Goal: Navigation & Orientation: Find specific page/section

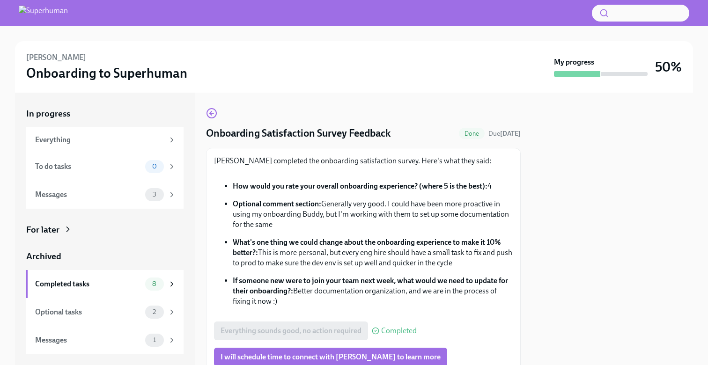
scroll to position [66, 0]
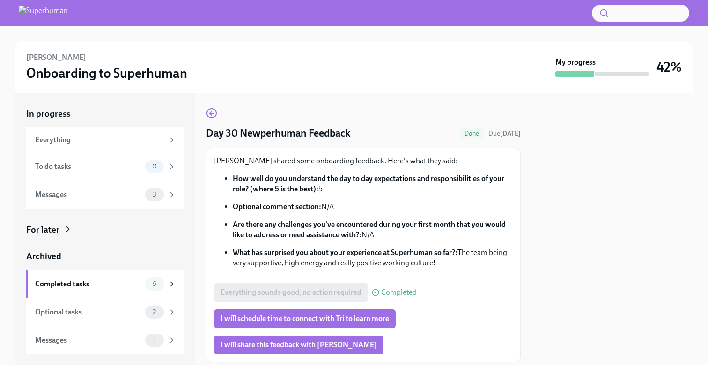
scroll to position [57, 0]
